Goal: Information Seeking & Learning: Check status

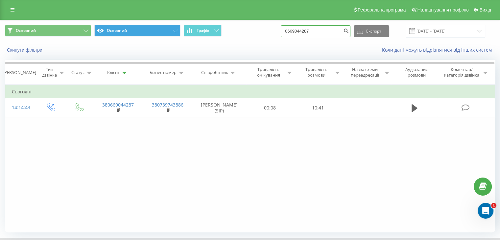
drag, startPoint x: 330, startPoint y: 28, endPoint x: 166, endPoint y: 30, distance: 164.2
click at [166, 29] on div "Основний Основний Графік 0669044287 Експорт .csv .xls .xlsx 21.05.2025 - 21.08.…" at bounding box center [250, 31] width 490 height 13
paste input "39892620"
type input "0639892620"
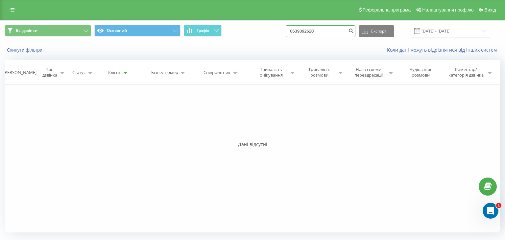
drag, startPoint x: 331, startPoint y: 28, endPoint x: 114, endPoint y: 24, distance: 217.2
click at [114, 23] on div "Всі дзвінки Основний Графік 0639892620 Експорт .csv .xls .xlsx [DATE] - [DATE]" at bounding box center [252, 31] width 505 height 22
click at [7, 131] on div "Фільтрувати за умовою Дорівнює Введіть значення Скасувати OK Фільтрувати за умо…" at bounding box center [252, 159] width 495 height 148
drag, startPoint x: 325, startPoint y: 29, endPoint x: 253, endPoint y: 27, distance: 72.4
click at [253, 28] on div "Всі дзвінки Основний Графік 0639892620 Експорт .csv .xls .xlsx 21.05.2025 - 21.…" at bounding box center [252, 31] width 495 height 13
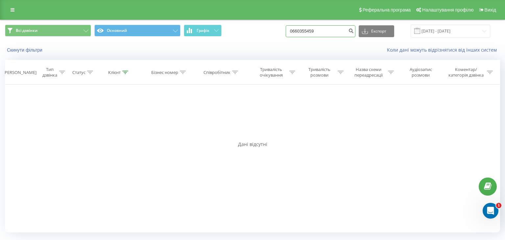
type input "0660355459"
click at [309, 28] on input "0660355459" at bounding box center [321, 31] width 70 height 12
paste input "76221551"
type input "0676221551"
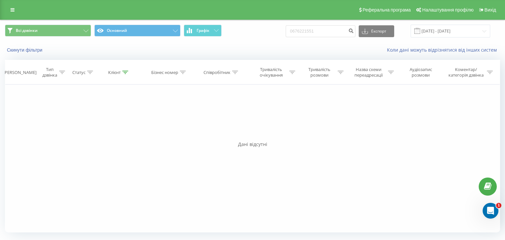
click at [82, 162] on div "Фільтрувати за умовою Дорівнює Введіть значення Скасувати OK Фільтрувати за умо…" at bounding box center [252, 159] width 495 height 148
